Goal: Navigation & Orientation: Find specific page/section

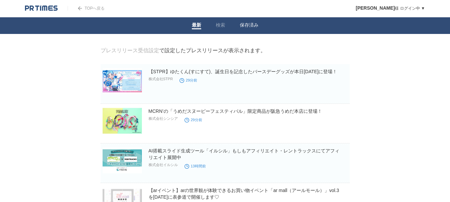
click at [244, 23] on link "保存済み" at bounding box center [249, 25] width 19 height 7
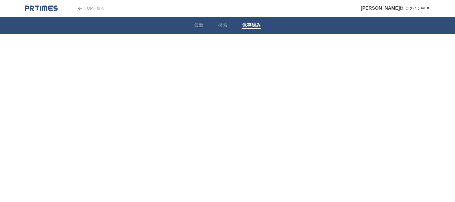
click at [92, 10] on link "TOPへ戻る" at bounding box center [86, 8] width 37 height 5
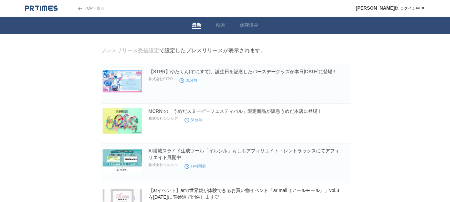
click at [200, 23] on link "最新" at bounding box center [196, 25] width 9 height 7
